Goal: Task Accomplishment & Management: Use online tool/utility

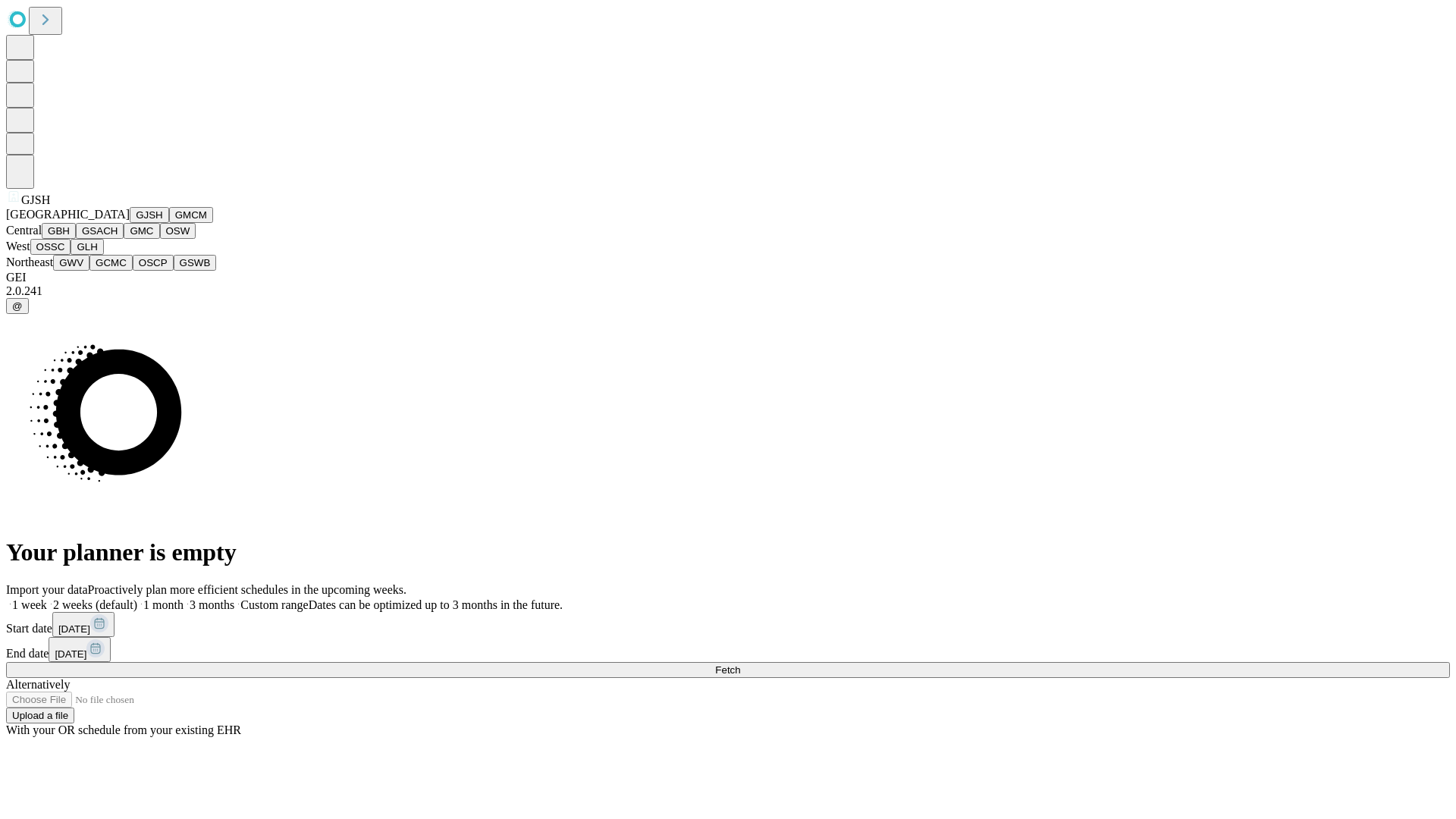
click at [130, 223] on button "GJSH" at bounding box center [149, 215] width 39 height 16
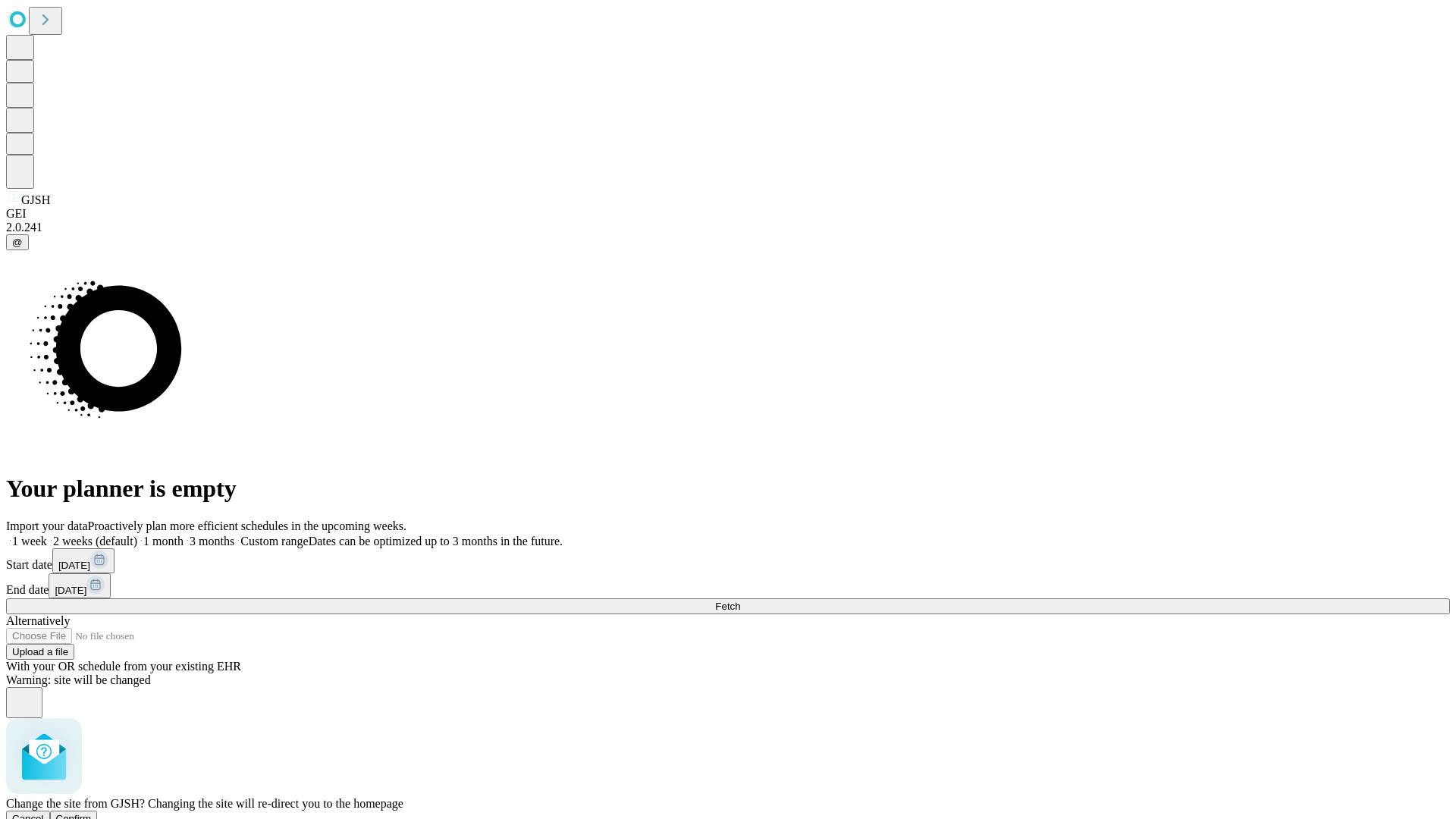
click at [92, 813] on span "Confirm" at bounding box center [74, 818] width 36 height 12
click at [137, 534] on label "2 weeks (default)" at bounding box center [92, 540] width 90 height 13
click at [740, 601] on span "Fetch" at bounding box center [727, 606] width 25 height 12
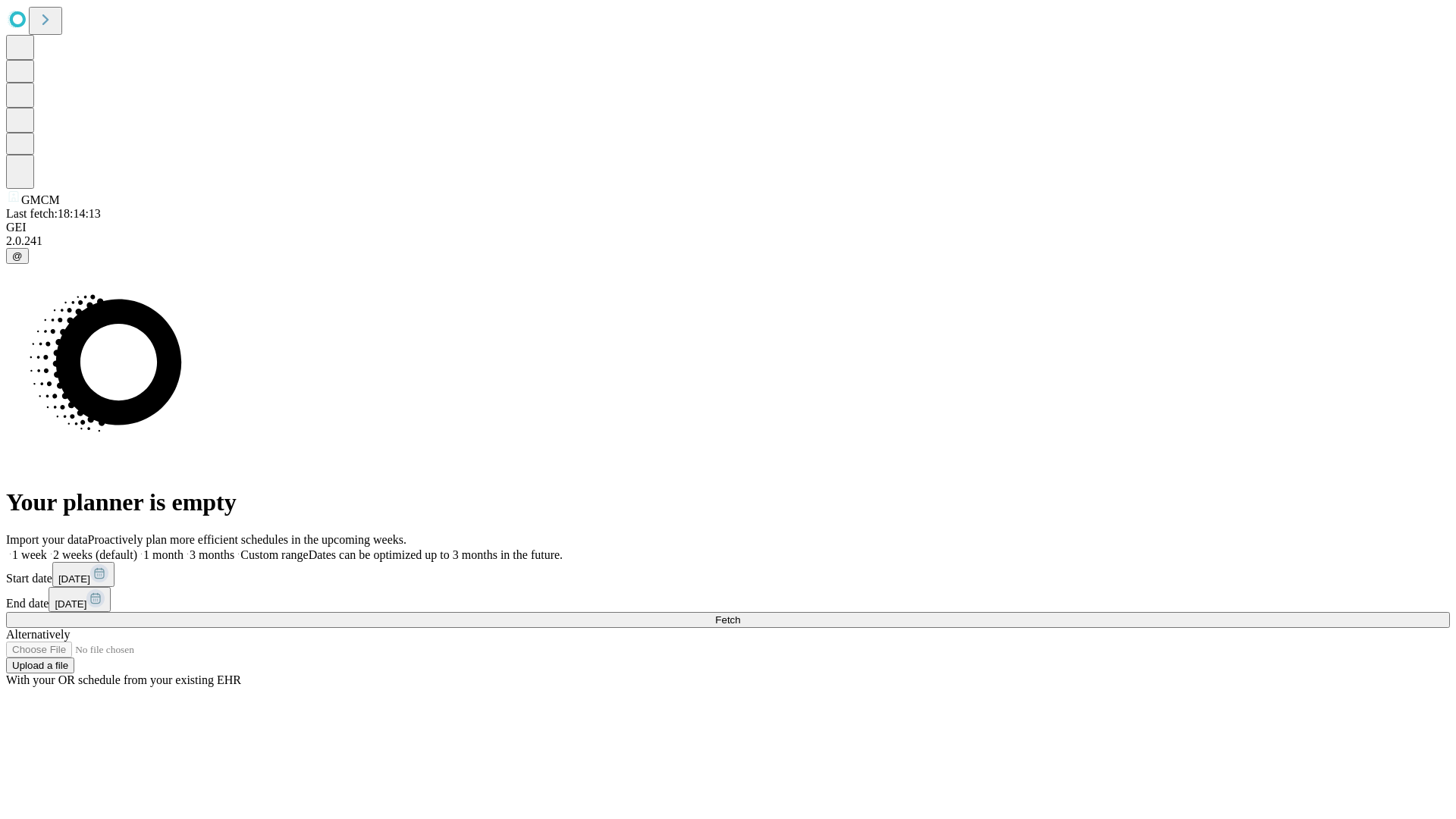
click at [137, 548] on label "2 weeks (default)" at bounding box center [92, 554] width 90 height 13
click at [740, 614] on span "Fetch" at bounding box center [727, 619] width 25 height 12
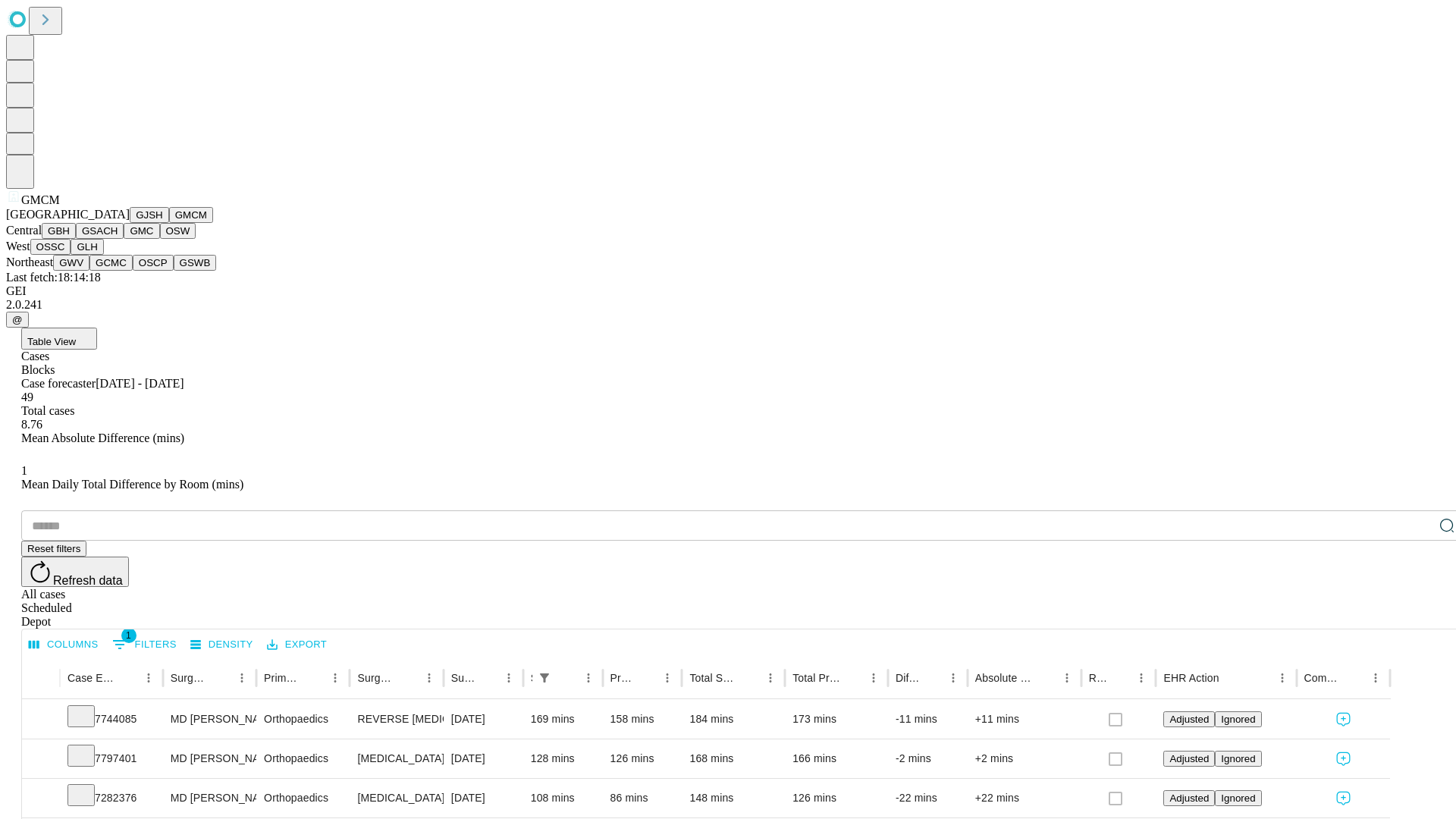
click at [76, 239] on button "GBH" at bounding box center [59, 231] width 34 height 16
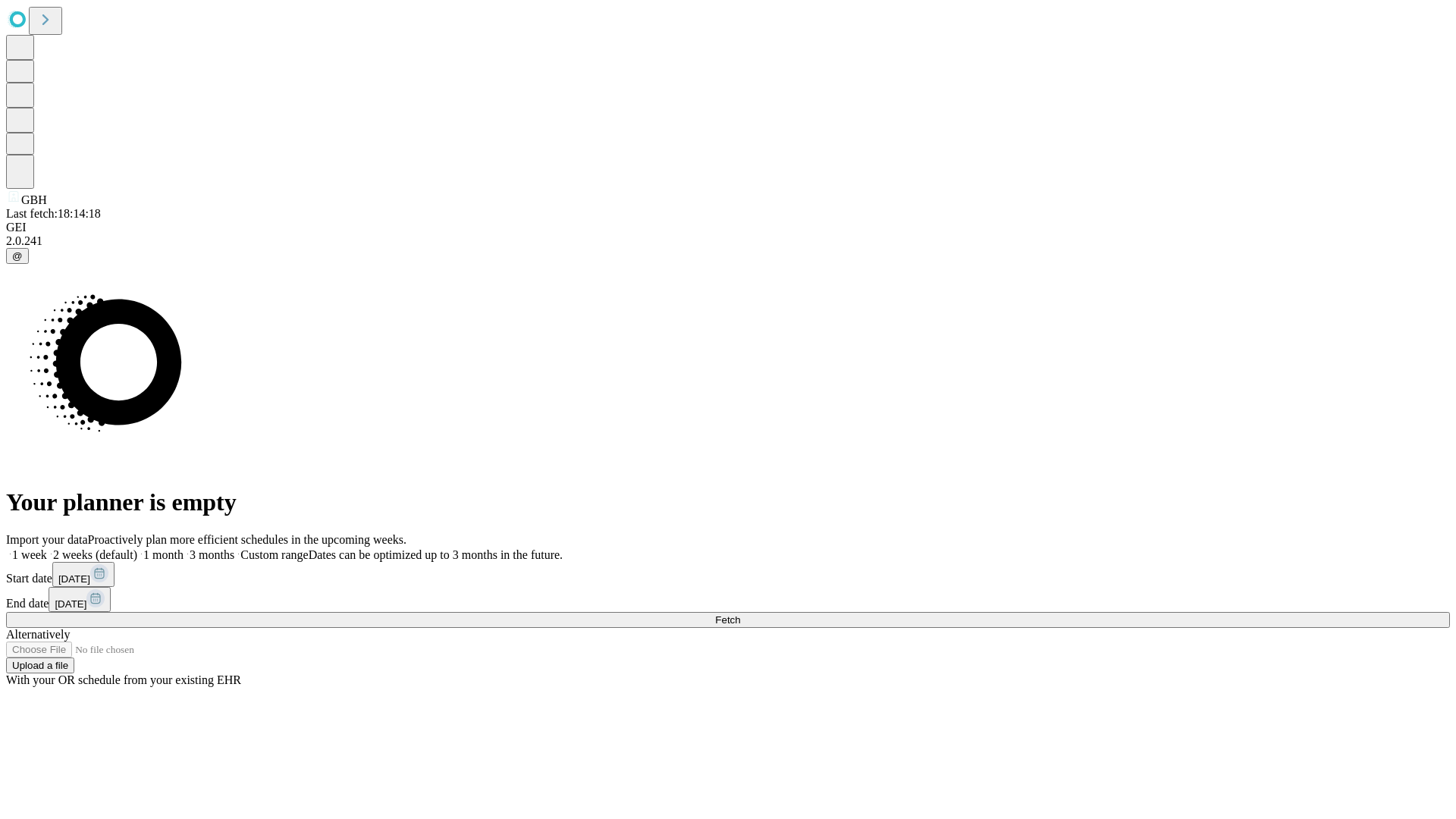
click at [137, 548] on label "2 weeks (default)" at bounding box center [92, 554] width 90 height 13
click at [740, 614] on span "Fetch" at bounding box center [727, 619] width 25 height 12
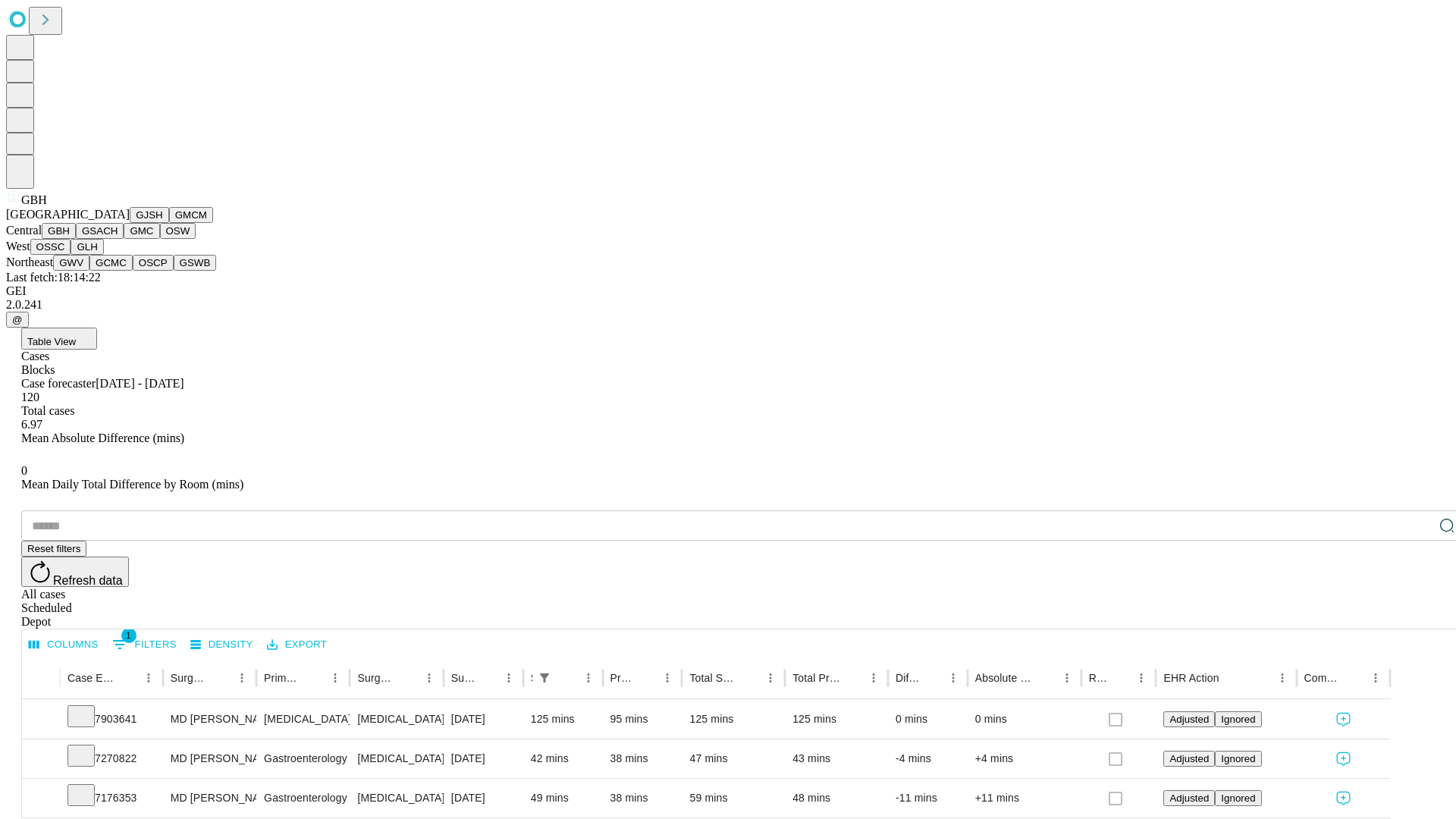
click at [117, 239] on button "GSACH" at bounding box center [100, 231] width 48 height 16
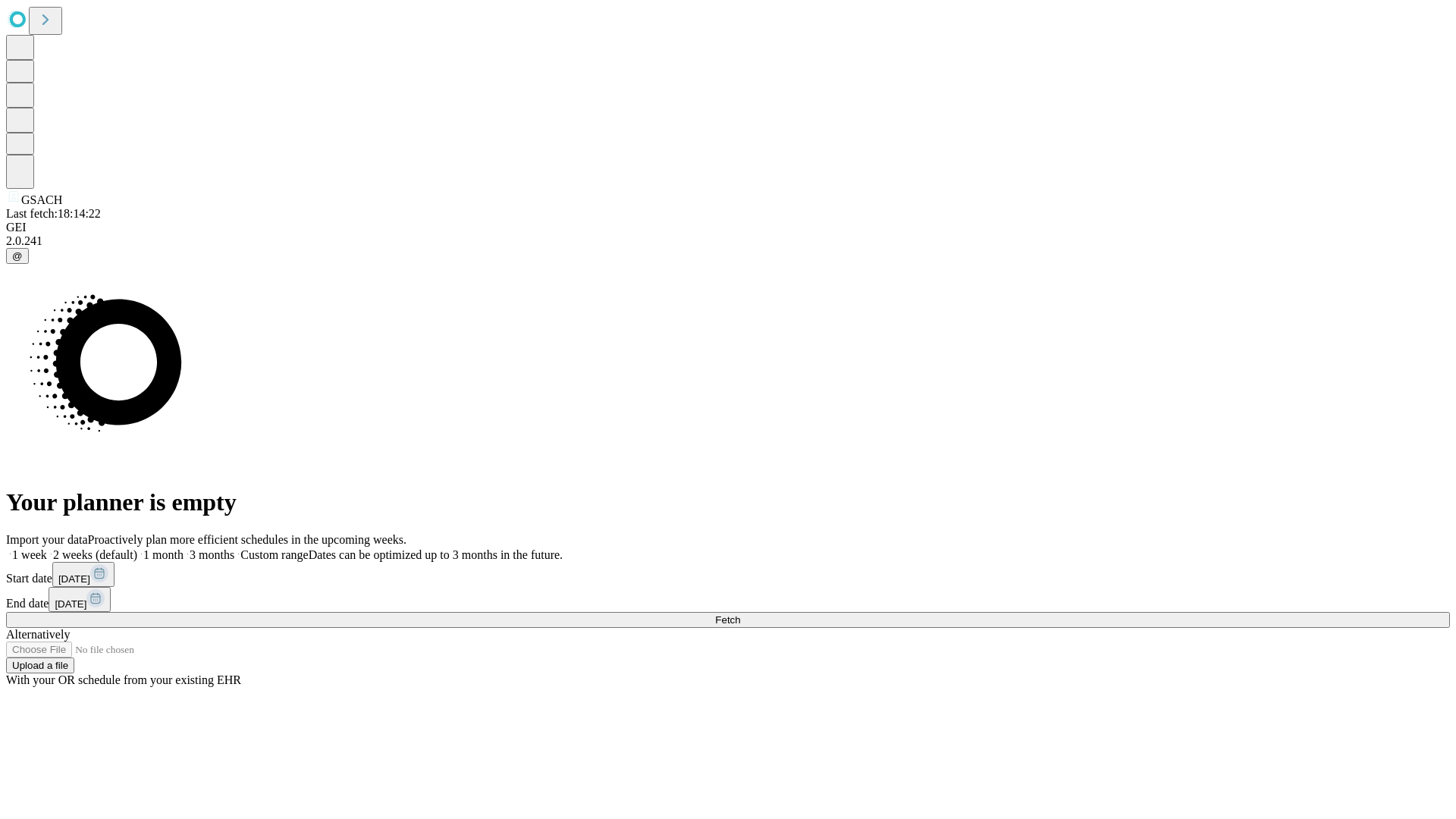
click at [137, 548] on label "2 weeks (default)" at bounding box center [92, 554] width 90 height 13
click at [740, 614] on span "Fetch" at bounding box center [727, 619] width 25 height 12
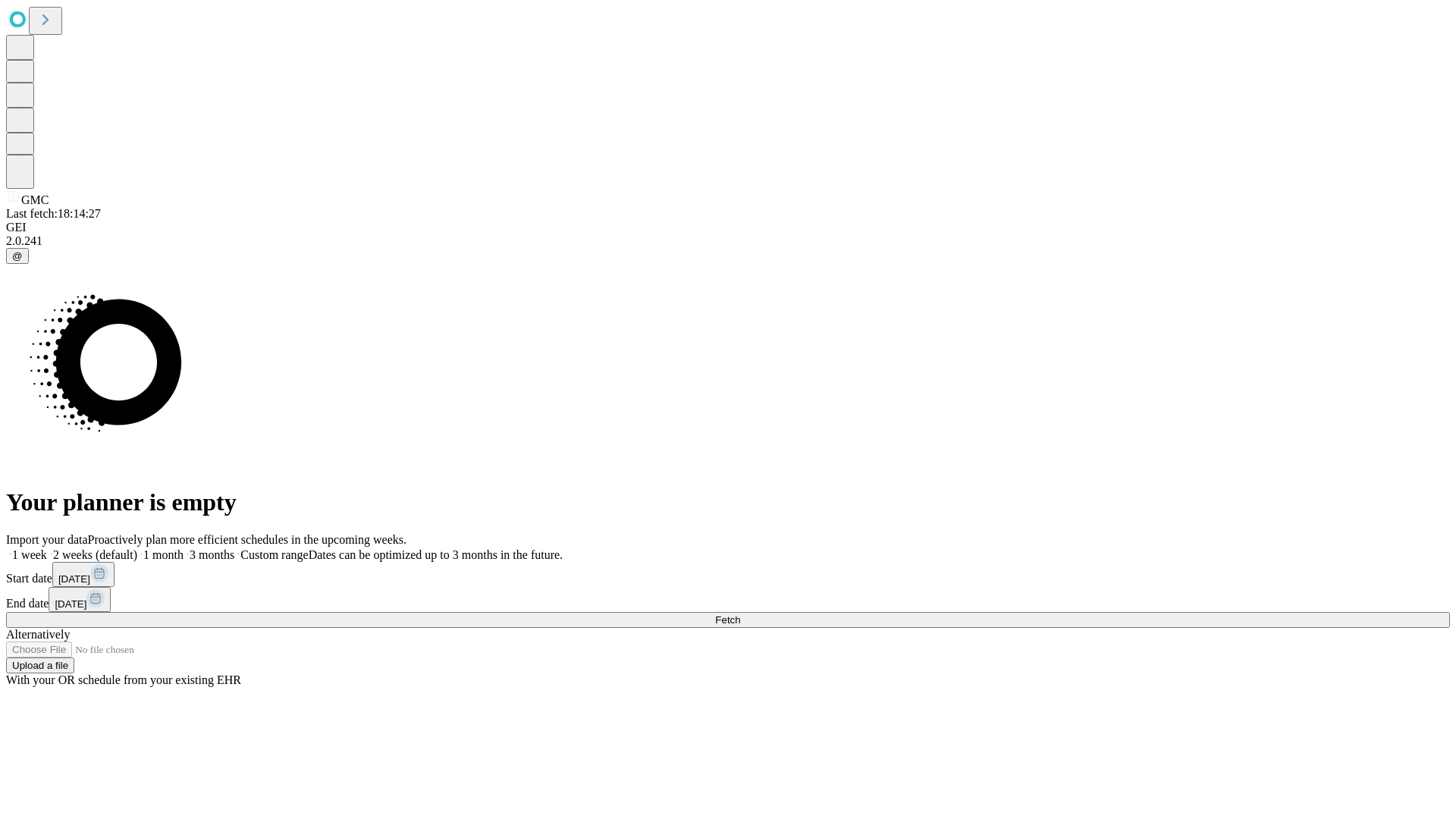
click at [137, 548] on label "2 weeks (default)" at bounding box center [92, 554] width 90 height 13
click at [740, 614] on span "Fetch" at bounding box center [727, 619] width 25 height 12
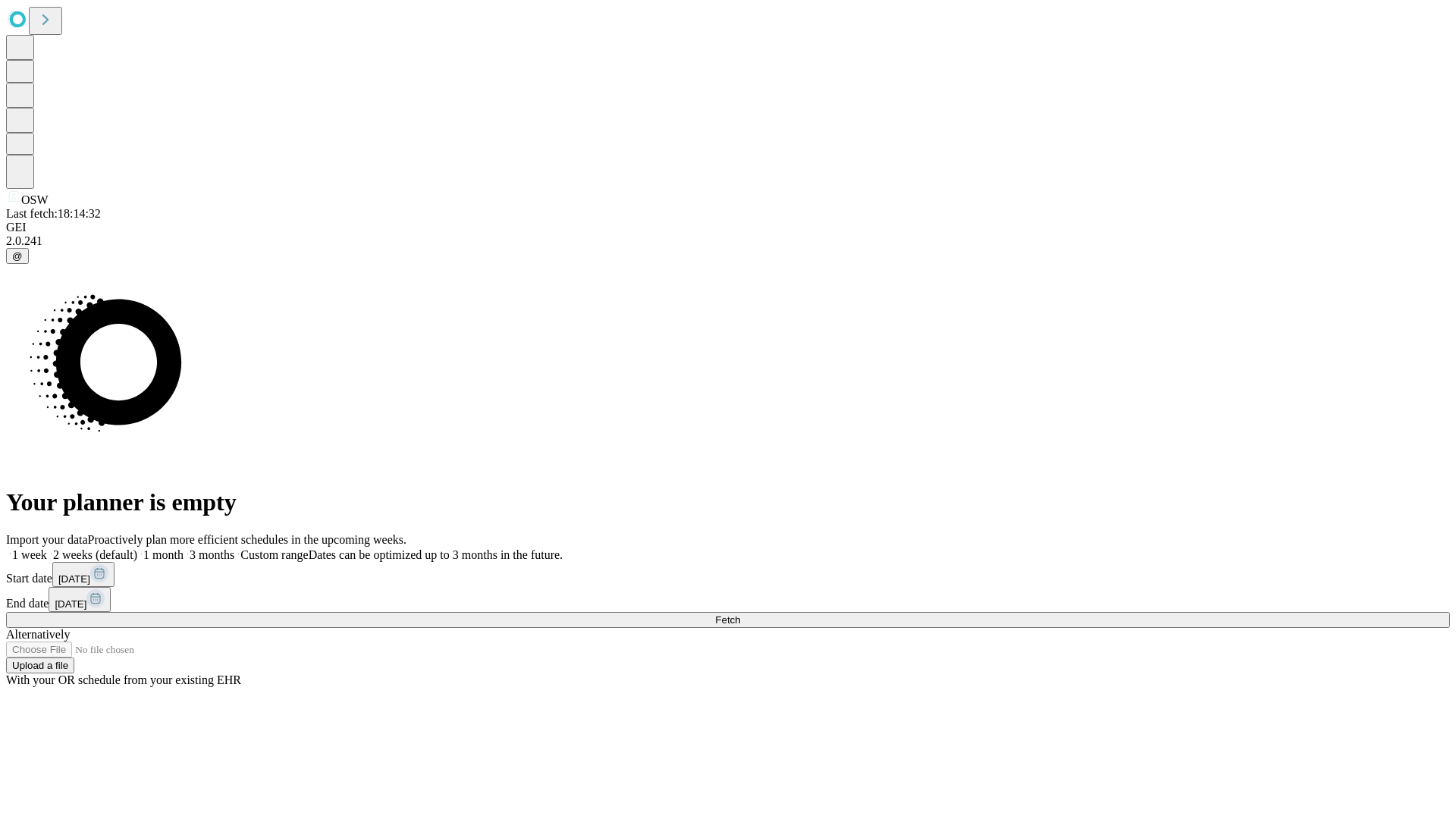
click at [740, 614] on span "Fetch" at bounding box center [727, 619] width 25 height 12
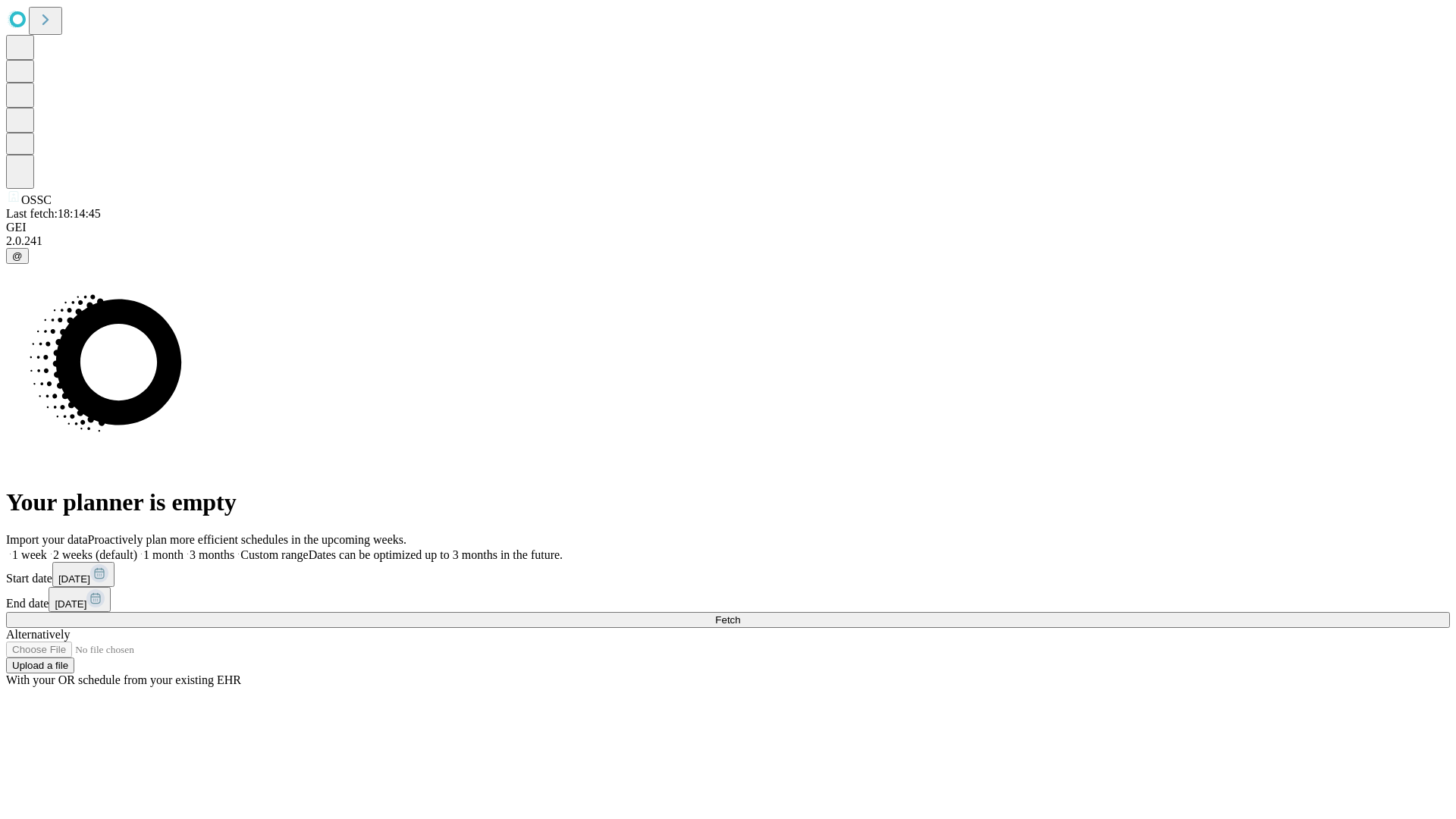
click at [137, 548] on label "2 weeks (default)" at bounding box center [92, 554] width 90 height 13
click at [740, 614] on span "Fetch" at bounding box center [727, 619] width 25 height 12
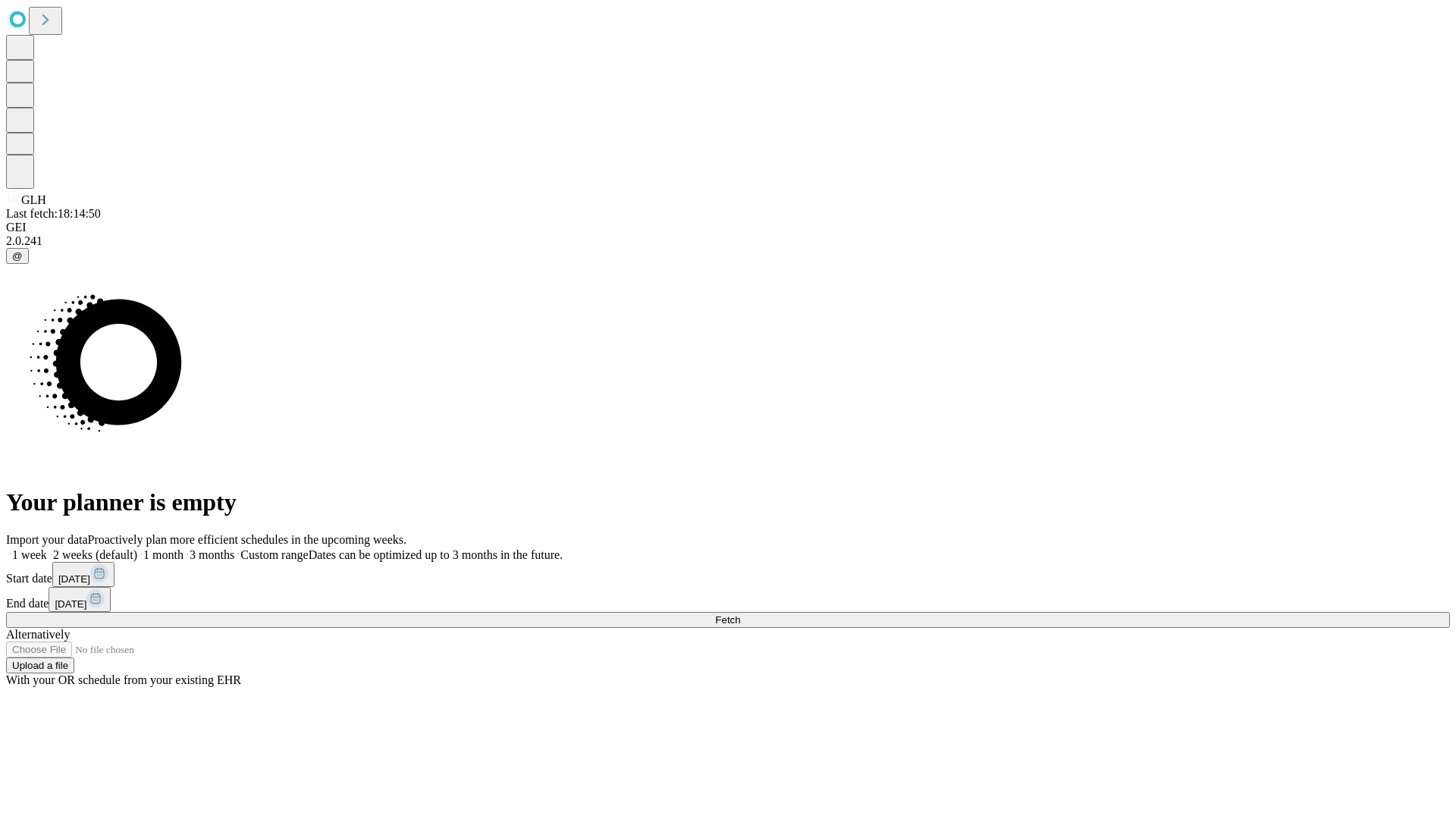
click at [740, 614] on span "Fetch" at bounding box center [727, 619] width 25 height 12
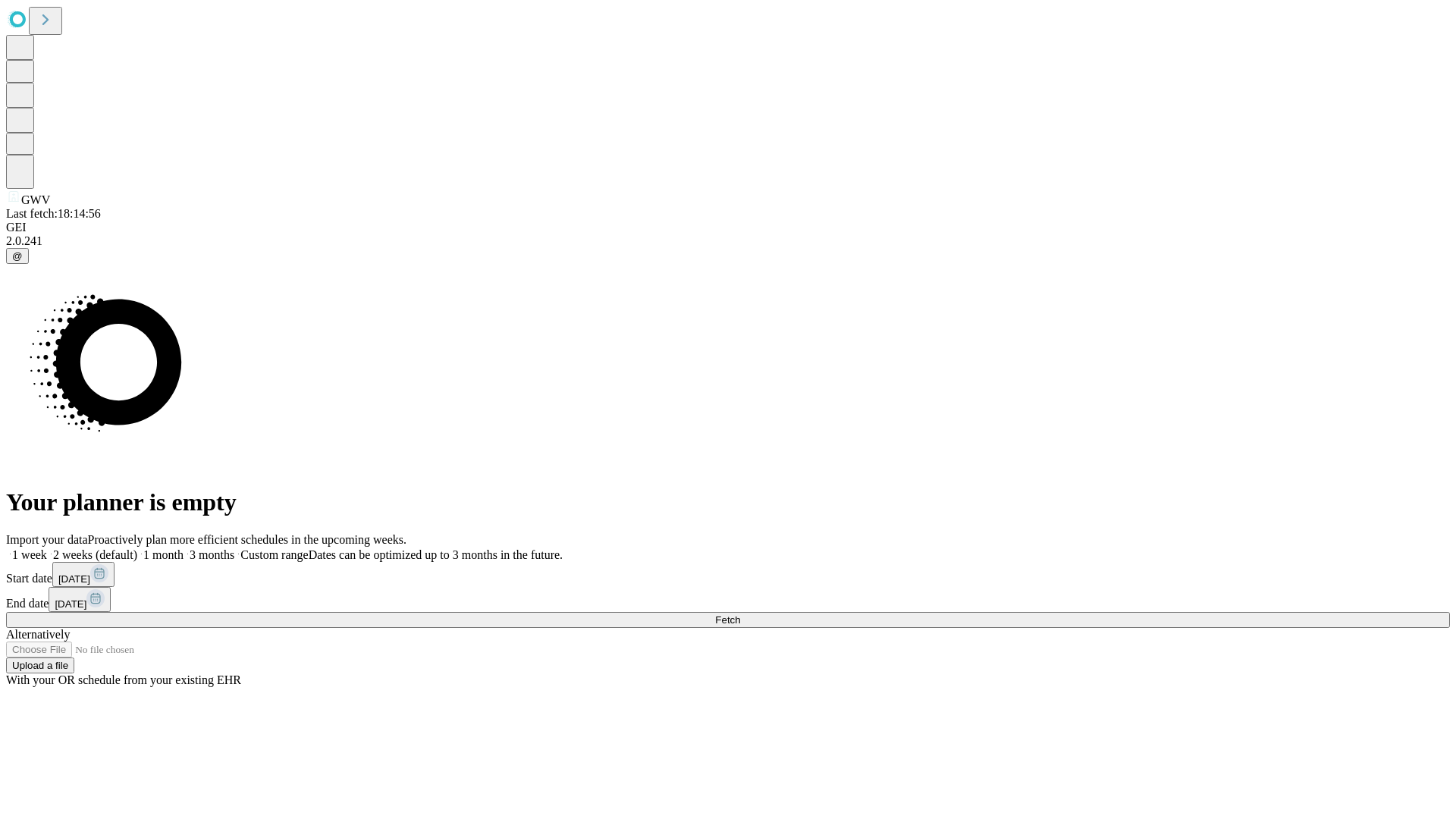
click at [740, 614] on span "Fetch" at bounding box center [727, 619] width 25 height 12
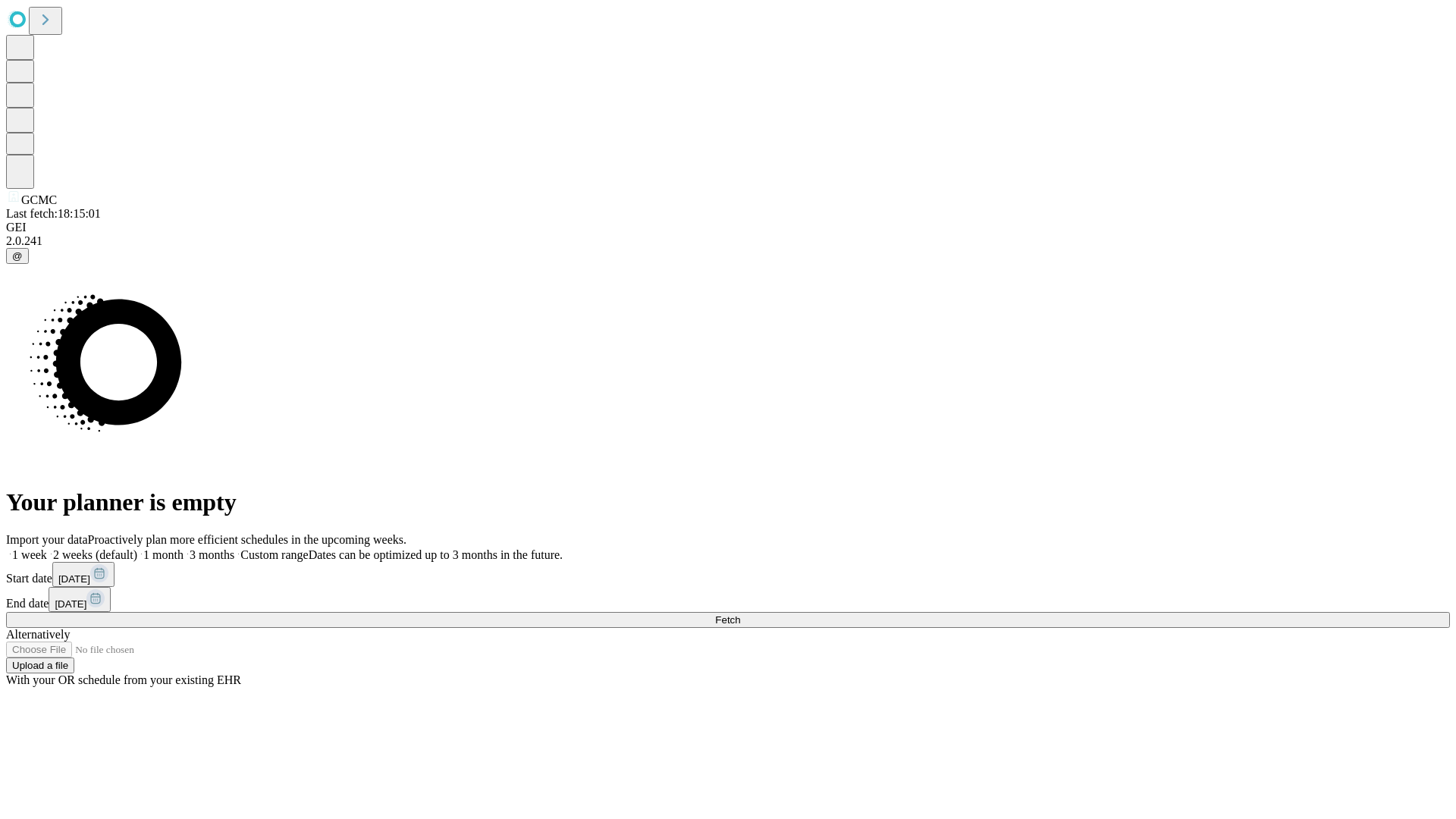
click at [137, 548] on label "2 weeks (default)" at bounding box center [92, 554] width 90 height 13
click at [740, 614] on span "Fetch" at bounding box center [727, 619] width 25 height 12
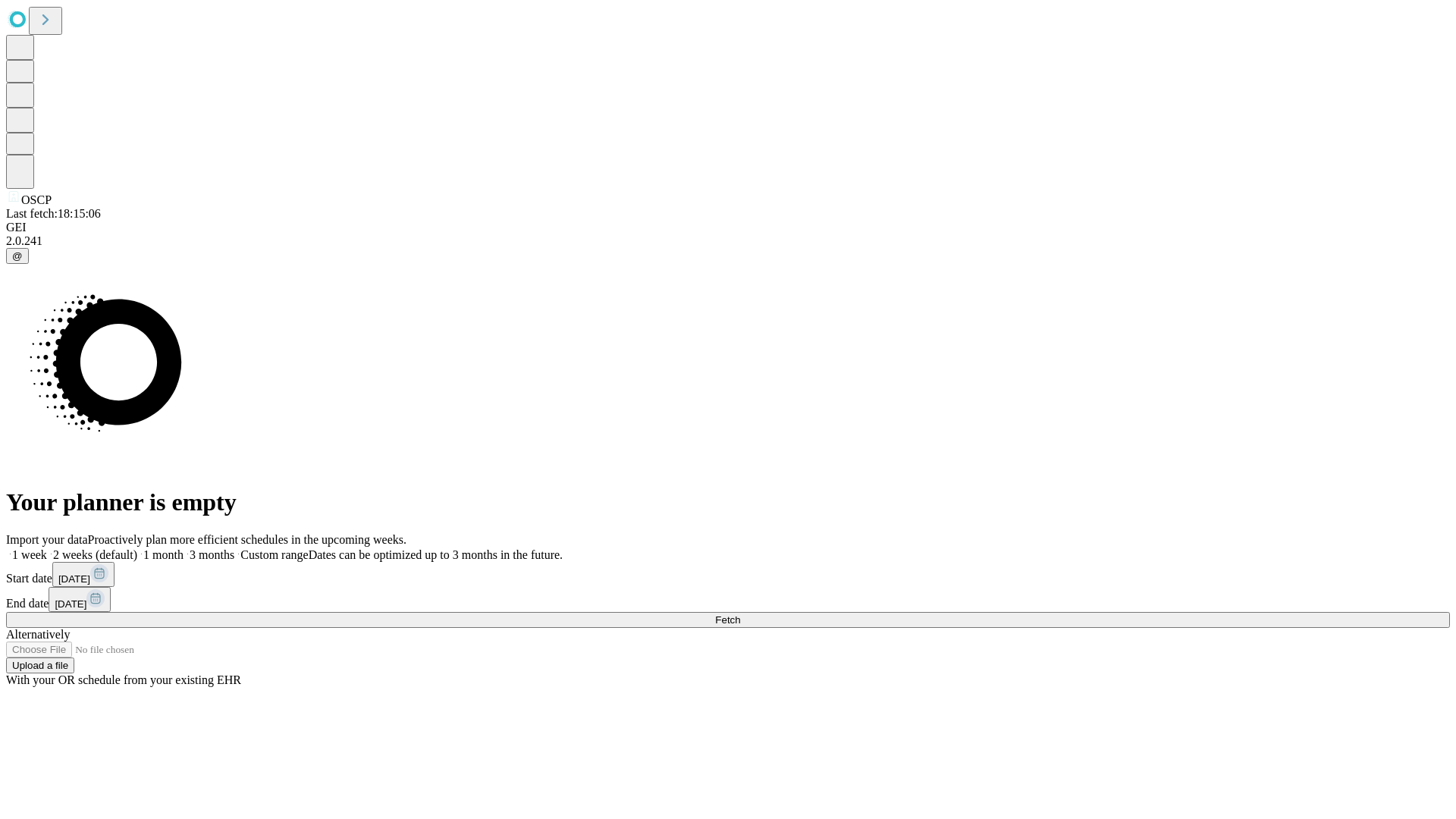
click at [137, 548] on label "2 weeks (default)" at bounding box center [92, 554] width 90 height 13
click at [740, 614] on span "Fetch" at bounding box center [727, 619] width 25 height 12
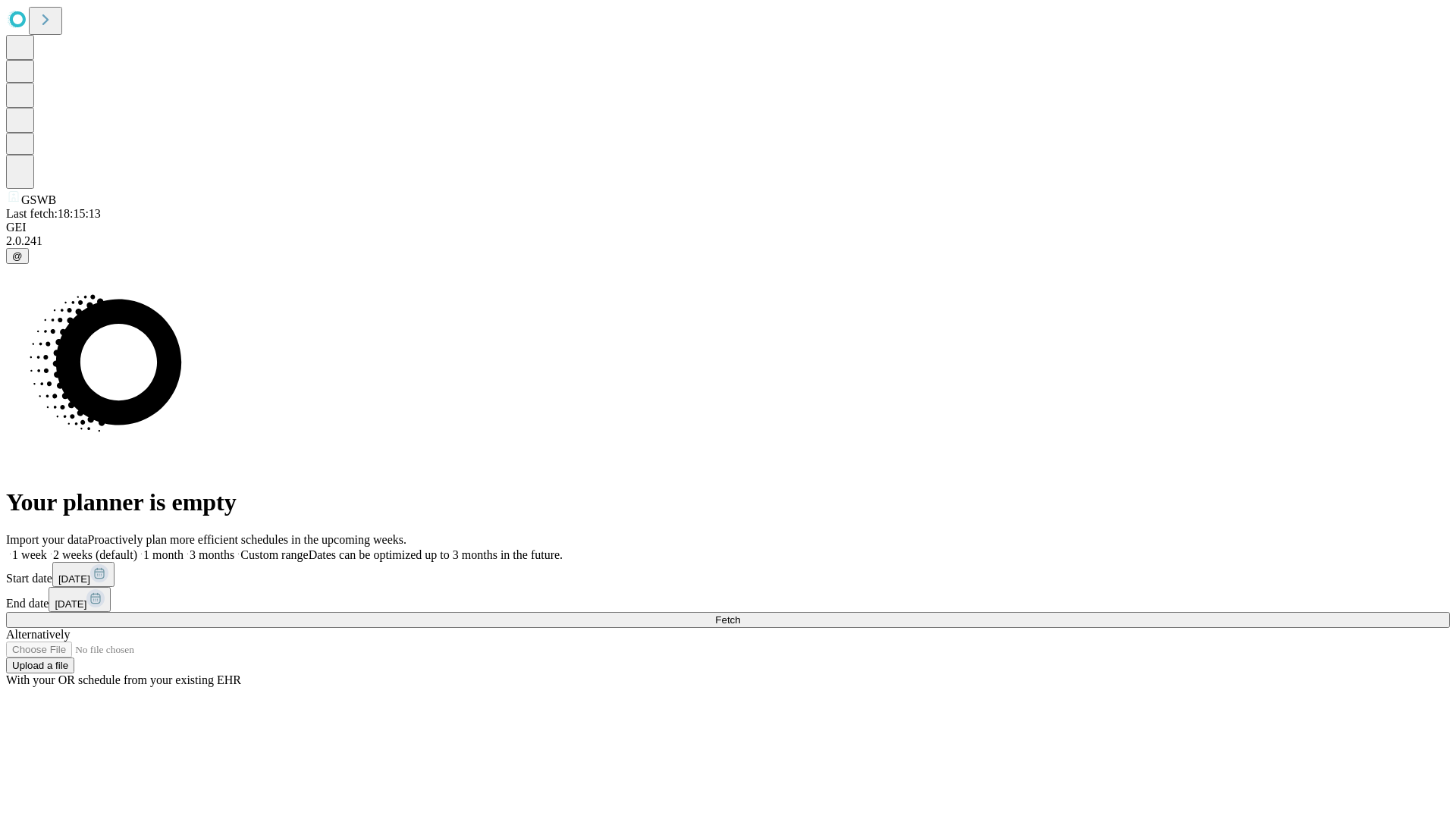
click at [137, 548] on label "2 weeks (default)" at bounding box center [92, 554] width 90 height 13
click at [740, 614] on span "Fetch" at bounding box center [727, 619] width 25 height 12
